Goal: Transaction & Acquisition: Download file/media

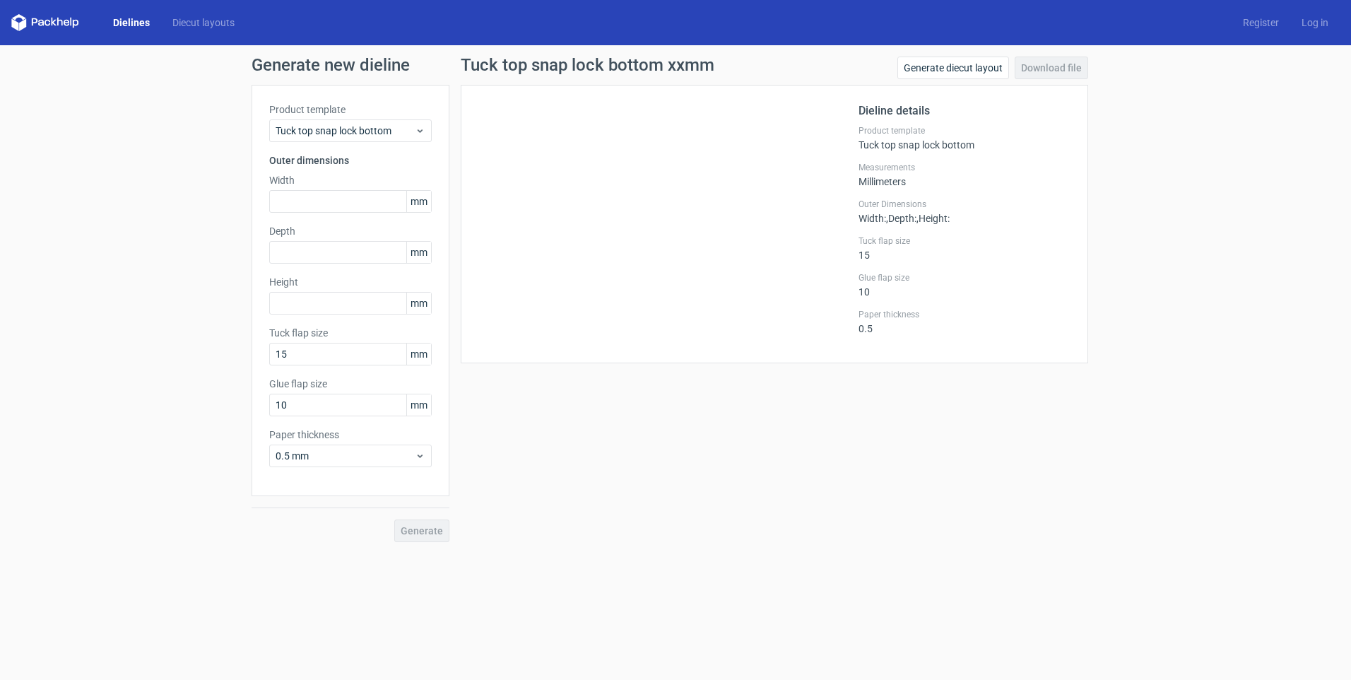
click at [324, 143] on div "Product template Tuck top snap lock bottom Outer dimensions Width mm Depth mm H…" at bounding box center [351, 290] width 198 height 411
click at [330, 134] on span "Tuck top snap lock bottom" at bounding box center [345, 131] width 139 height 14
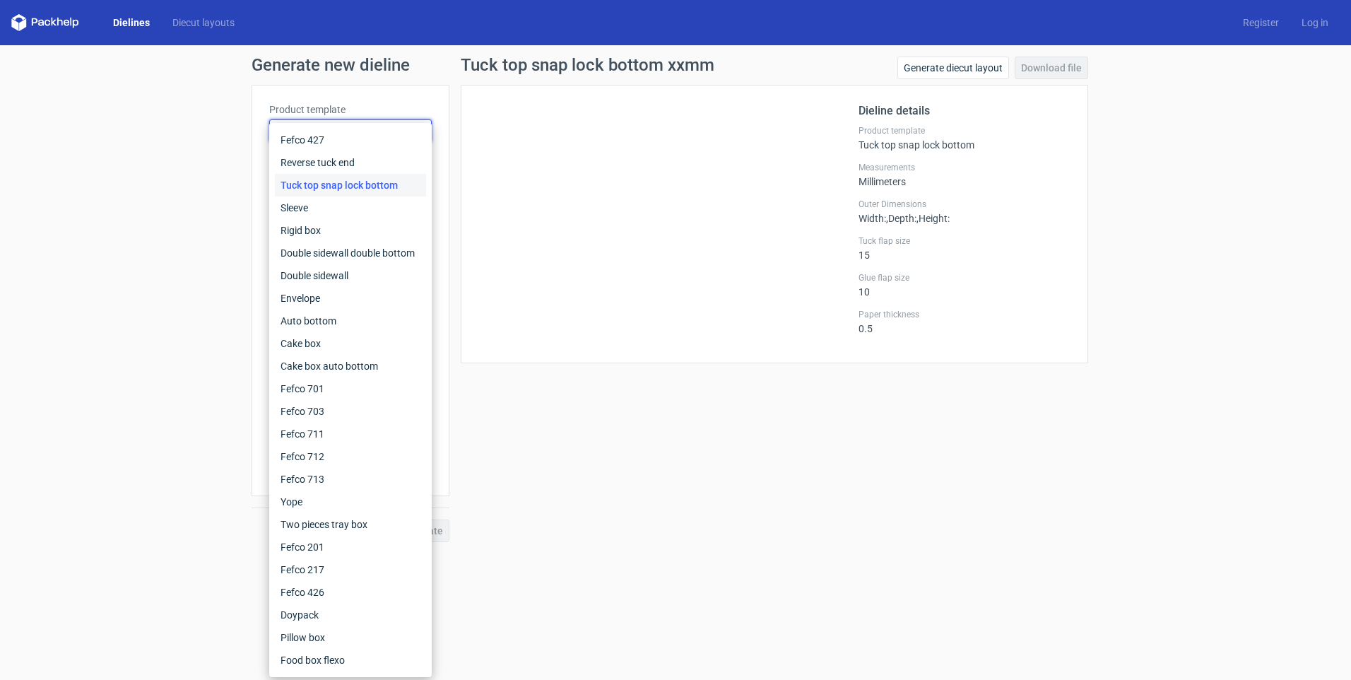
click at [312, 190] on div "Tuck top snap lock bottom" at bounding box center [350, 185] width 151 height 23
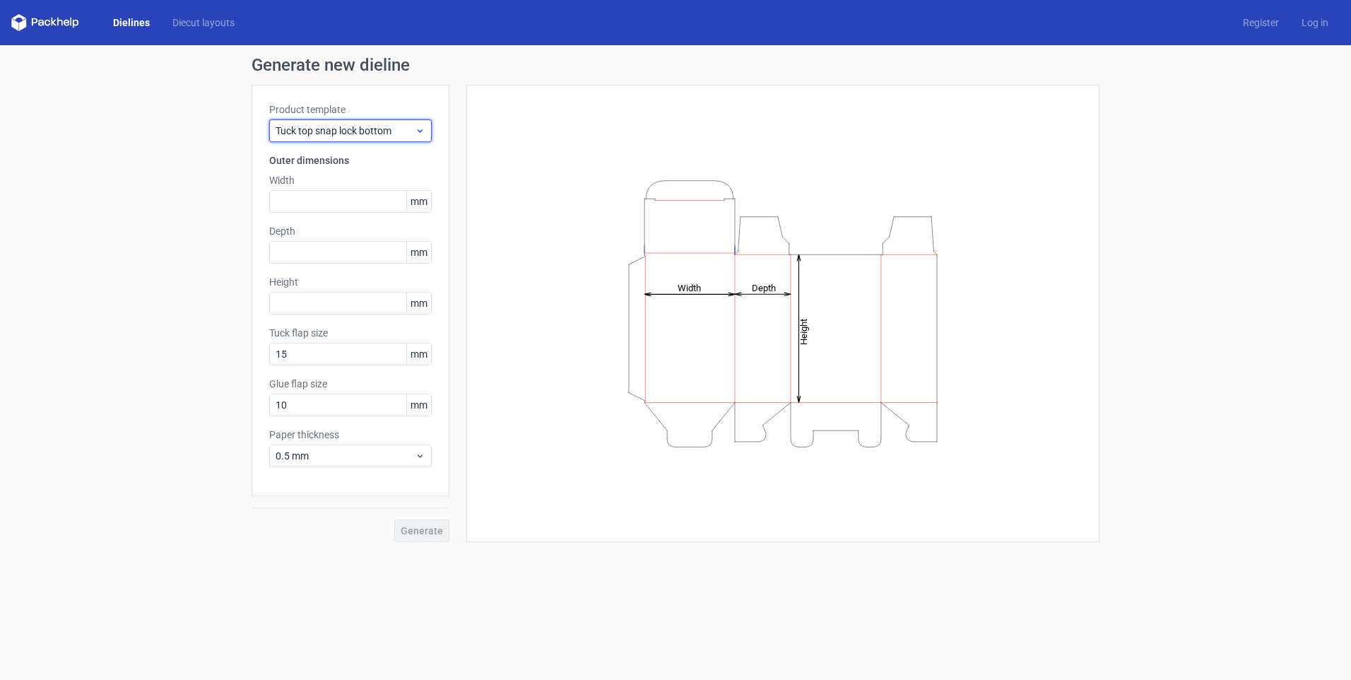
click at [323, 129] on span "Tuck top snap lock bottom" at bounding box center [345, 131] width 139 height 14
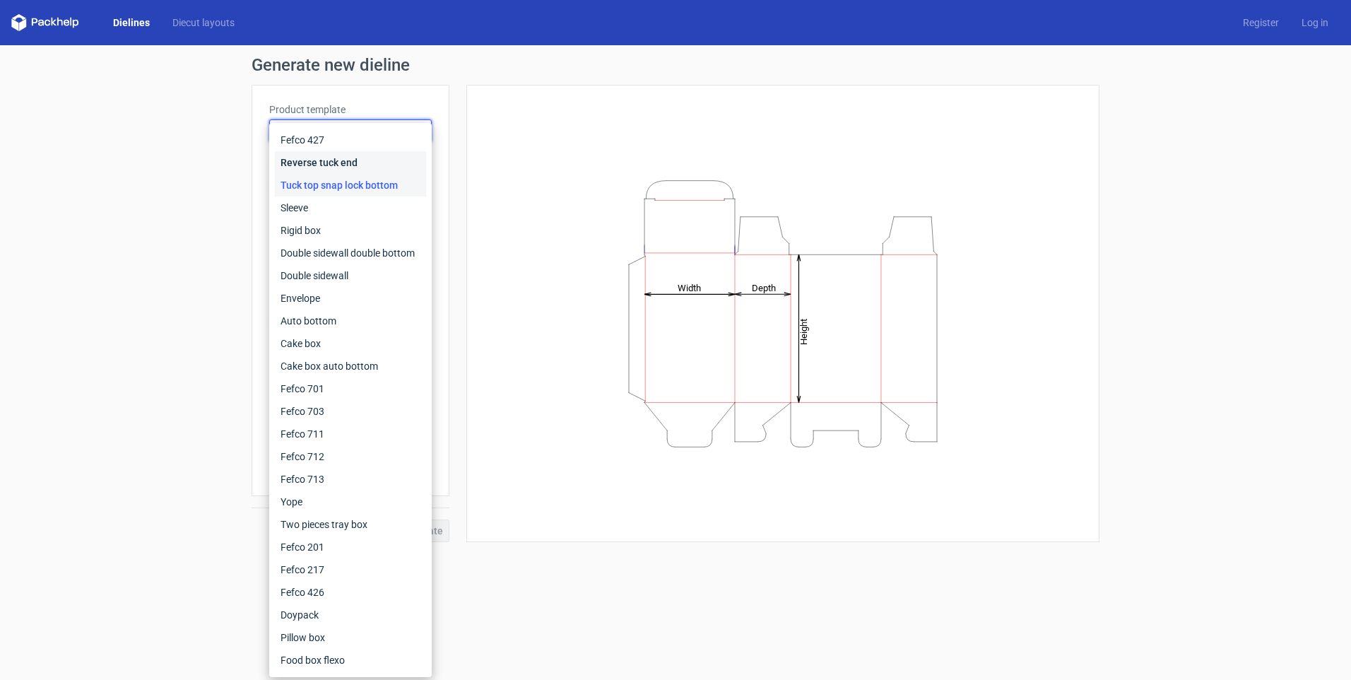
click at [320, 163] on div "Reverse tuck end" at bounding box center [350, 162] width 151 height 23
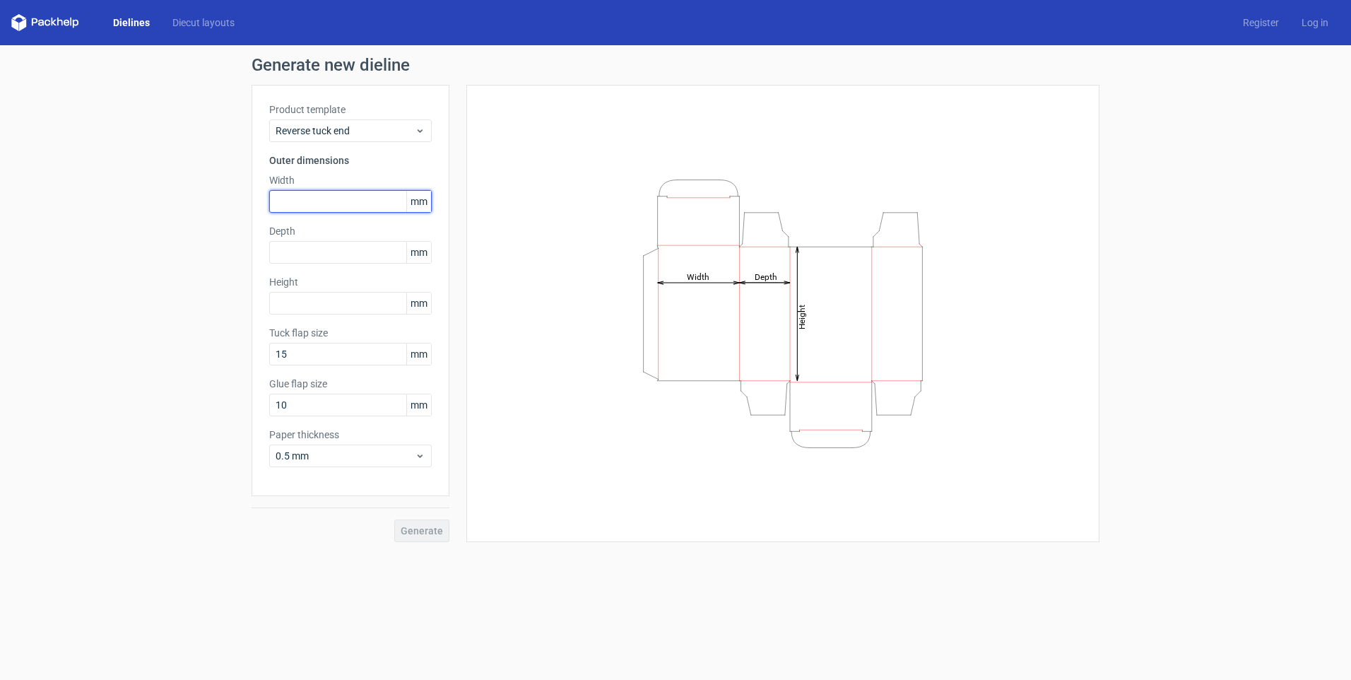
click at [311, 205] on input "text" at bounding box center [350, 201] width 162 height 23
type input "95"
type input "210"
click at [439, 538] on button "Generate" at bounding box center [421, 530] width 55 height 23
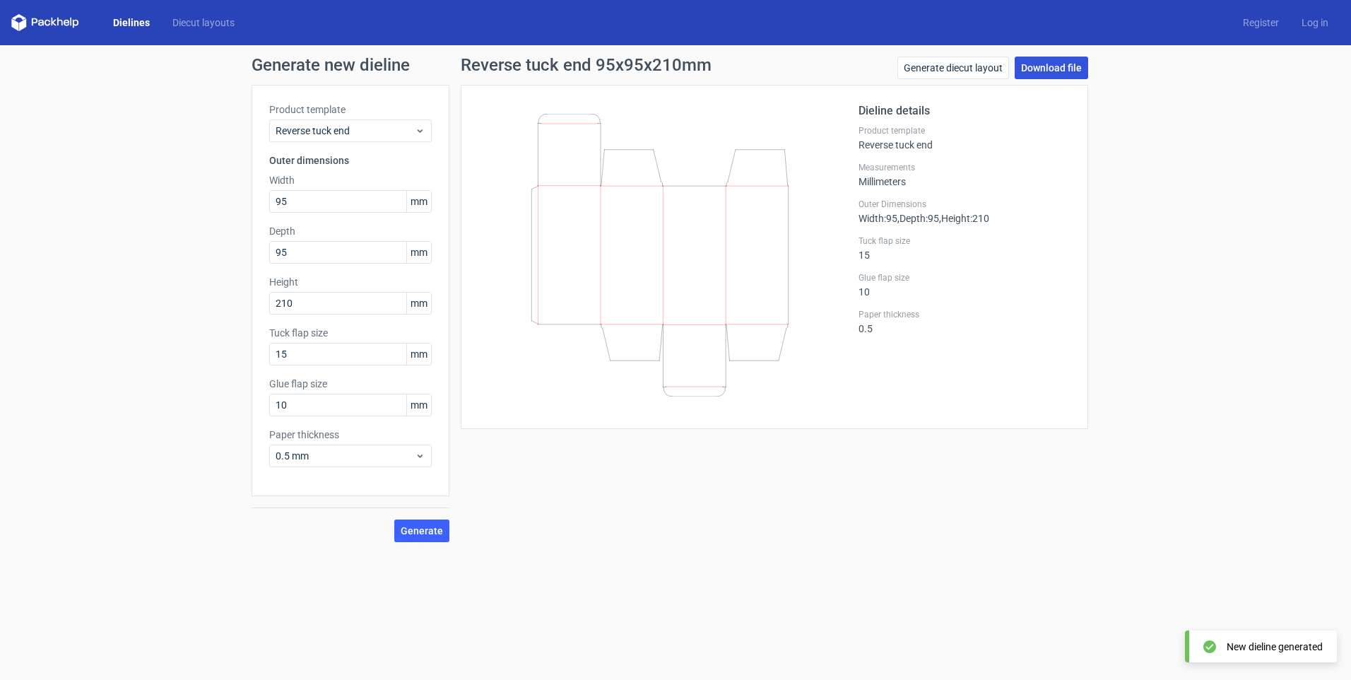
click at [1041, 71] on link "Download file" at bounding box center [1051, 68] width 73 height 23
